Goal: Complete application form

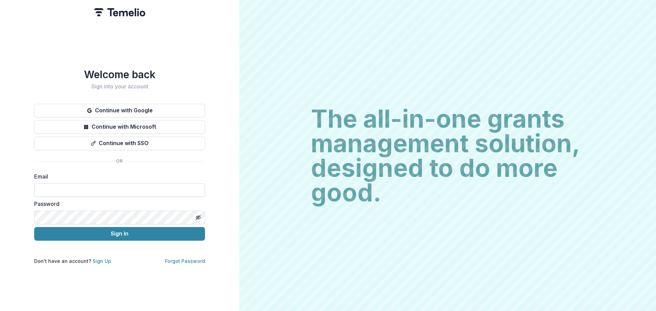
click at [82, 191] on input at bounding box center [119, 191] width 171 height 14
type input "**********"
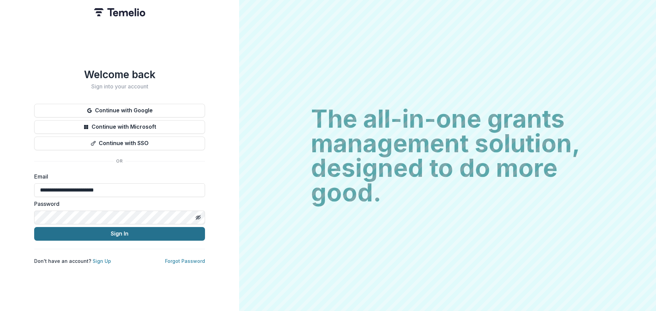
click at [92, 230] on button "Sign In" at bounding box center [119, 234] width 171 height 14
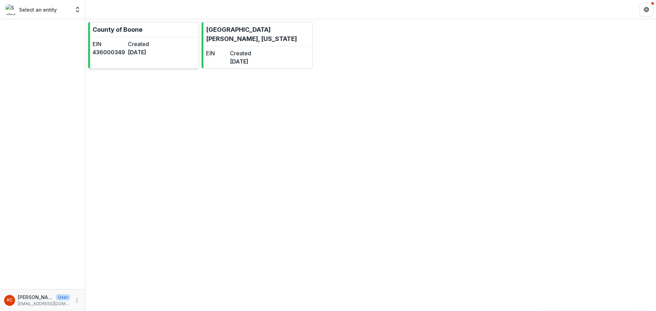
click at [173, 46] on link "County of [PERSON_NAME] EIN [US_EMPLOYER_IDENTIFICATION_NUMBER] Created [DATE]" at bounding box center [143, 45] width 111 height 47
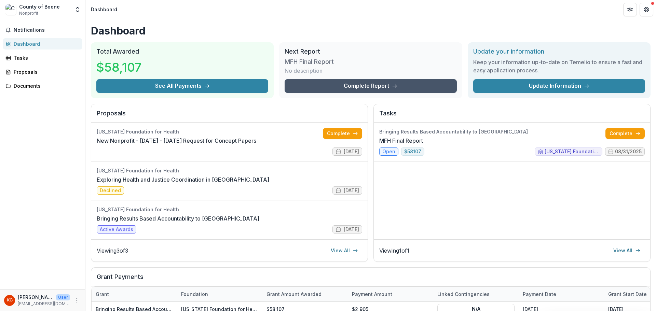
click at [331, 86] on link "Complete Report" at bounding box center [371, 86] width 172 height 14
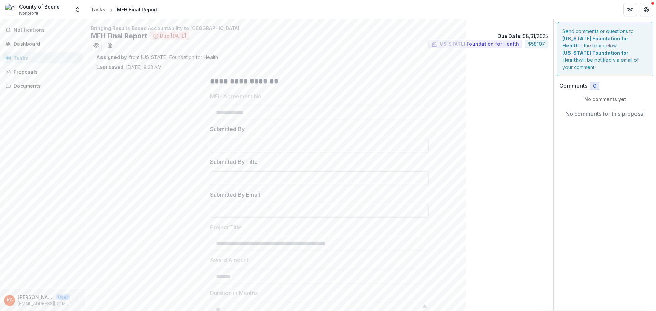
drag, startPoint x: 274, startPoint y: 144, endPoint x: 283, endPoint y: 141, distance: 10.1
click at [274, 144] on input "Submitted By" at bounding box center [319, 146] width 219 height 14
click at [19, 85] on div "Documents" at bounding box center [45, 85] width 63 height 7
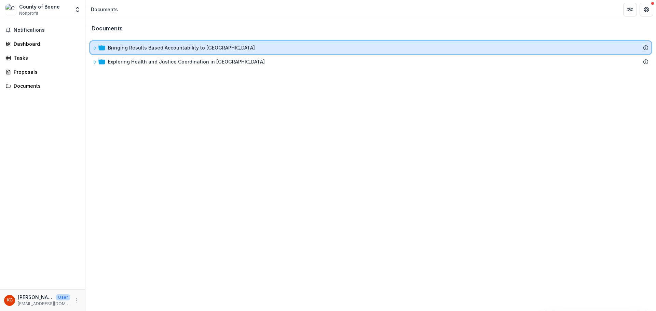
click at [94, 49] on icon at bounding box center [95, 48] width 4 height 4
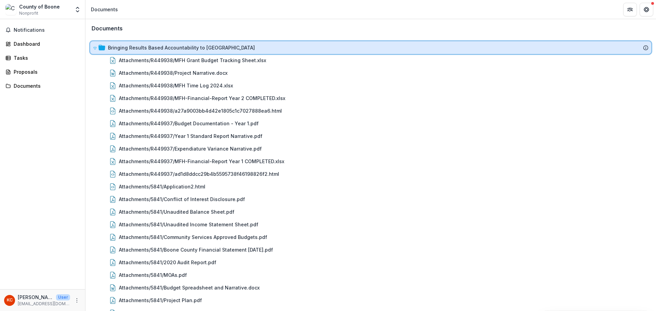
click at [97, 49] on div at bounding box center [99, 47] width 12 height 7
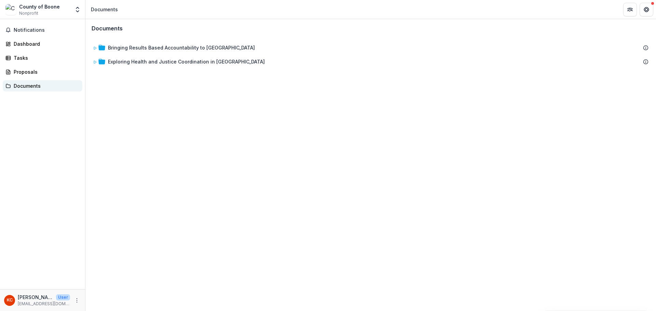
click at [29, 85] on div "Documents" at bounding box center [45, 85] width 63 height 7
click at [23, 72] on div "Proposals" at bounding box center [45, 71] width 63 height 7
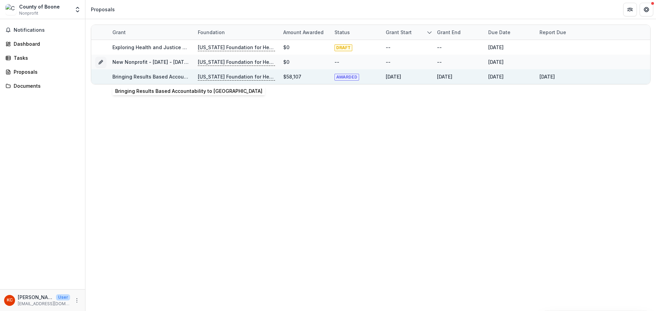
click at [160, 75] on link "Bringing Results Based Accountability to [GEOGRAPHIC_DATA]" at bounding box center [185, 77] width 147 height 6
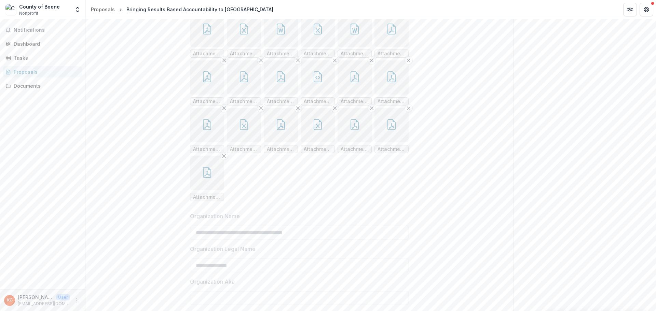
scroll to position [68, 0]
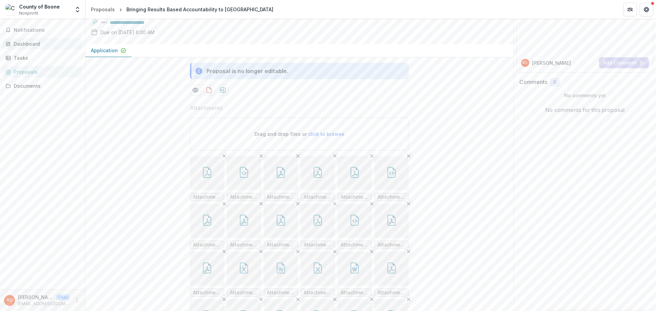
click at [32, 41] on div "Dashboard" at bounding box center [45, 43] width 63 height 7
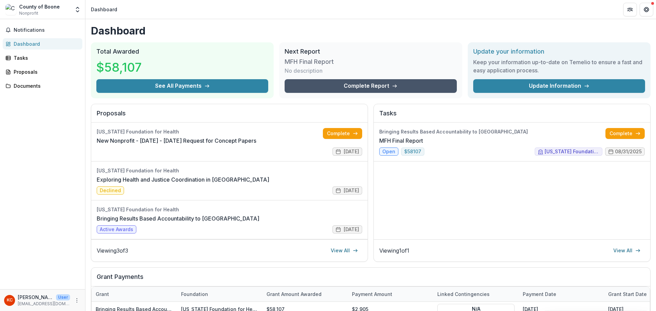
click at [338, 88] on link "Complete Report" at bounding box center [371, 86] width 172 height 14
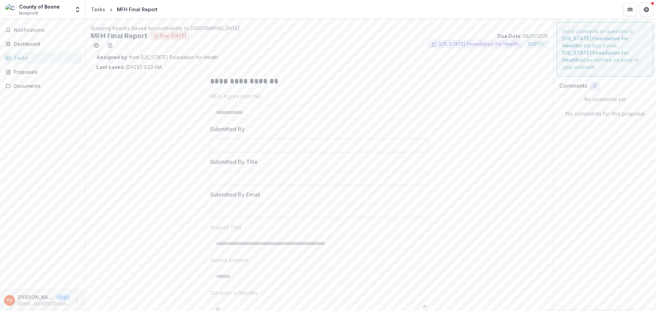
click at [296, 143] on input "Submitted By" at bounding box center [319, 146] width 219 height 14
click at [112, 45] on icon "download-word-button" at bounding box center [110, 45] width 4 height 4
click at [174, 108] on div "**********" at bounding box center [319, 270] width 447 height 399
drag, startPoint x: 247, startPoint y: 147, endPoint x: 381, endPoint y: 129, distance: 135.3
click at [248, 147] on input "Submitted By" at bounding box center [319, 146] width 219 height 14
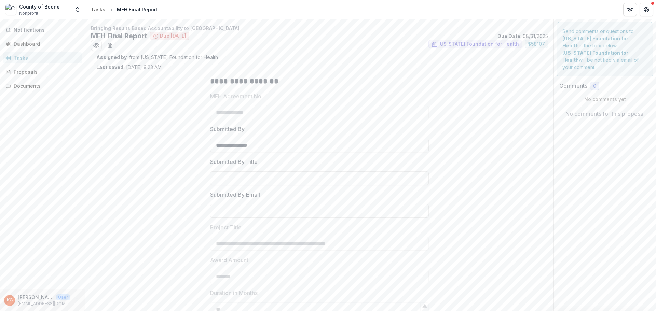
type input "**********"
type input "*"
type input "**********"
click at [474, 212] on div "**********" at bounding box center [319, 270] width 447 height 399
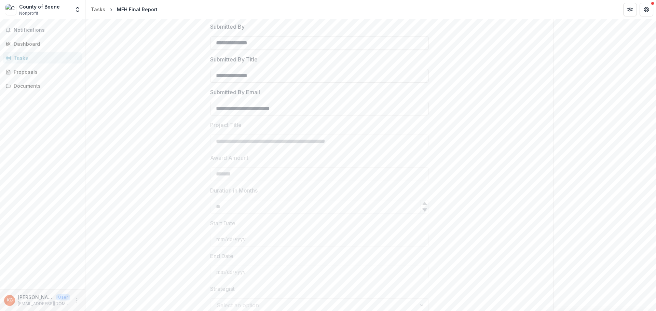
scroll to position [171, 0]
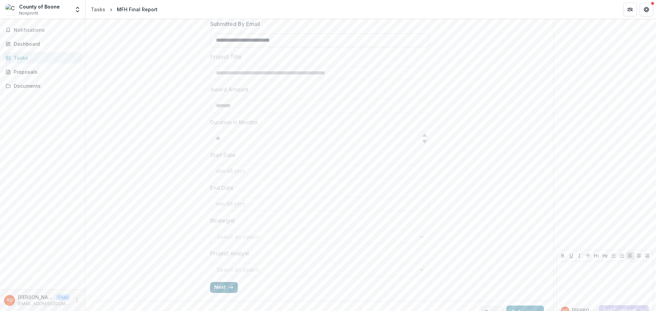
click at [224, 288] on button "Next" at bounding box center [224, 287] width 28 height 11
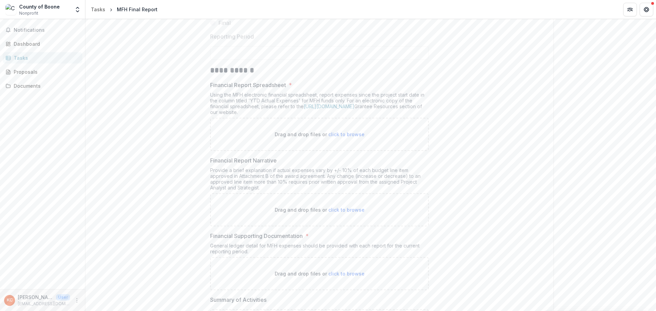
scroll to position [64, 0]
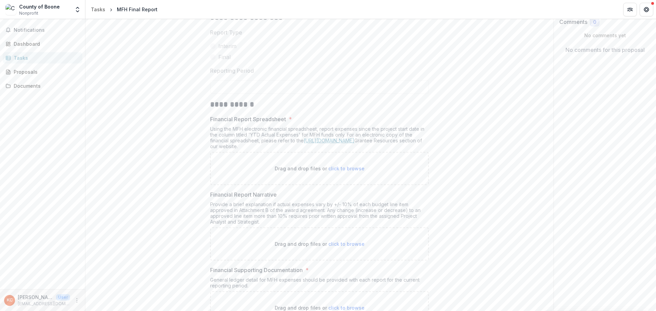
click at [314, 143] on link "[URL][DOMAIN_NAME]" at bounding box center [329, 141] width 51 height 6
click at [291, 213] on div "Provide a brief explanation if actual expenses vary by +/- 10% of each budget l…" at bounding box center [319, 215] width 219 height 26
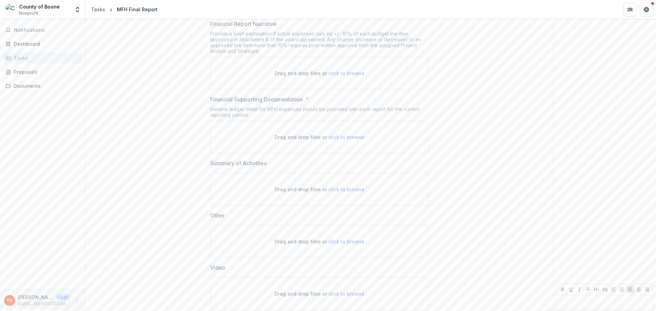
scroll to position [281, 0]
